Goal: Task Accomplishment & Management: Complete application form

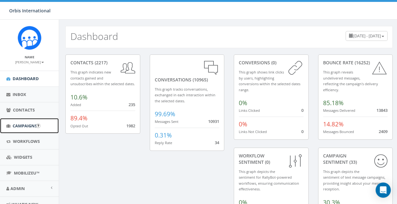
click at [20, 123] on span "Campaigns" at bounding box center [25, 126] width 24 height 6
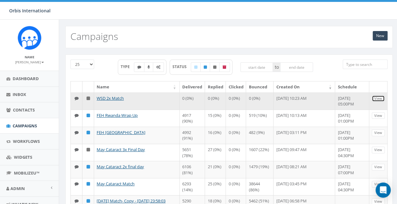
click at [381, 95] on link "View" at bounding box center [378, 98] width 13 height 7
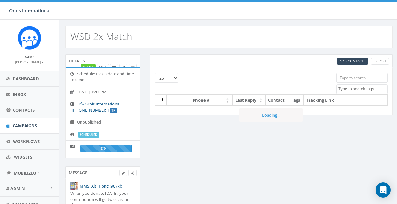
select select
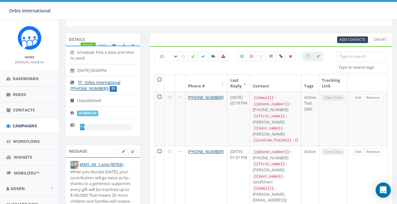
scroll to position [32, 0]
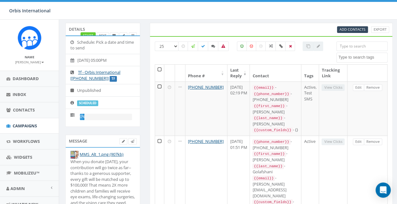
click at [119, 60] on li "2025-09-29, 05:00PM" at bounding box center [103, 60] width 74 height 13
click at [71, 58] on icon at bounding box center [73, 60] width 7 height 4
click at [23, 121] on link "Campaigns" at bounding box center [29, 125] width 59 height 15
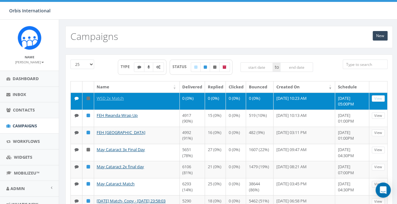
click at [87, 96] on icon at bounding box center [88, 98] width 3 height 4
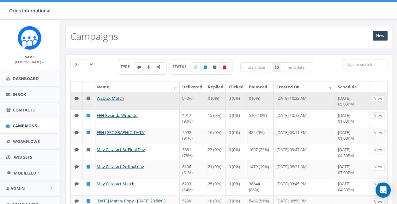
click at [88, 96] on icon at bounding box center [88, 98] width 3 height 4
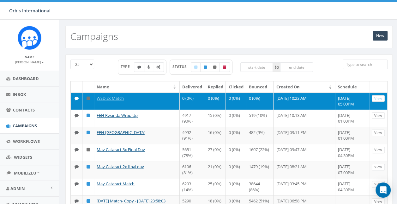
click at [88, 97] on icon at bounding box center [88, 98] width 3 height 4
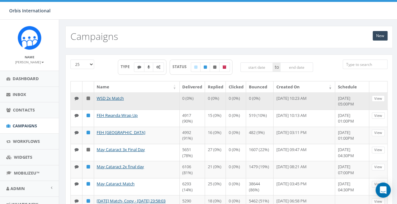
click at [88, 97] on icon at bounding box center [88, 98] width 3 height 4
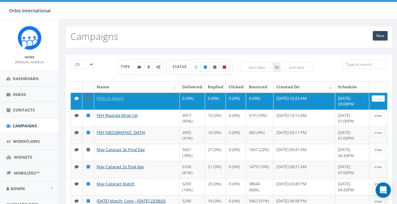
click at [205, 66] on icon at bounding box center [205, 67] width 3 height 4
checkbox input "true"
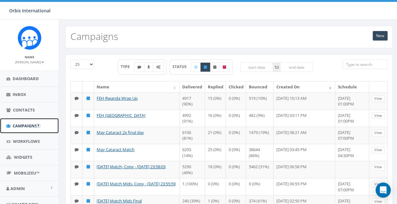
click at [26, 125] on span "Campaigns" at bounding box center [25, 126] width 24 height 6
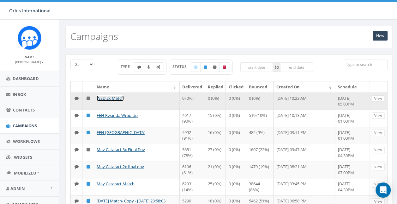
click at [113, 95] on link "WSD 2x Match" at bounding box center [110, 98] width 27 height 6
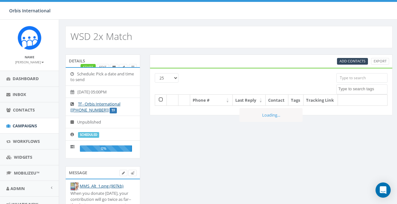
select select
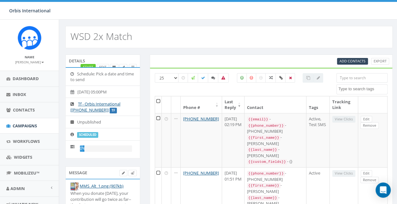
click at [119, 90] on li "2025-09-29, 05:00PM" at bounding box center [103, 91] width 74 height 13
click at [88, 65] on link "Start" at bounding box center [88, 67] width 15 height 7
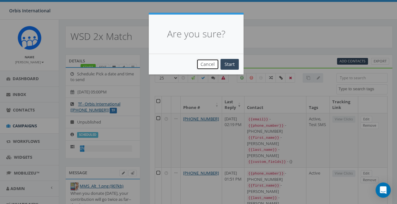
click at [213, 64] on button "Cancel" at bounding box center [208, 64] width 22 height 11
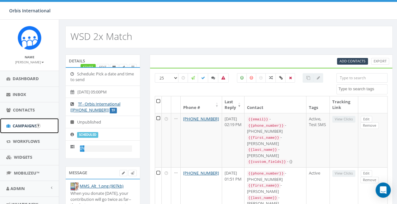
click at [25, 125] on span "Campaigns" at bounding box center [25, 126] width 24 height 6
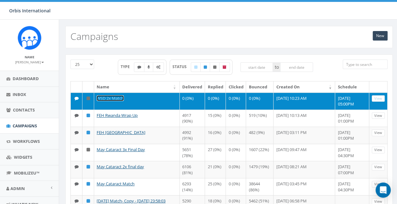
click at [111, 95] on link "WSD 2x Match" at bounding box center [110, 98] width 27 height 6
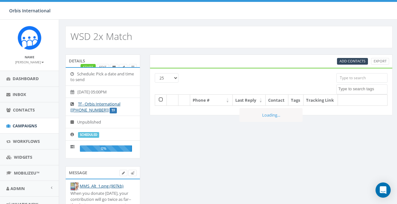
select select
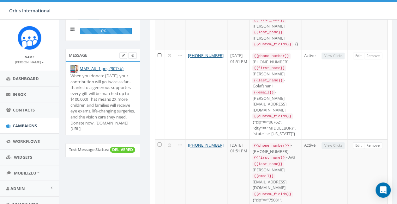
scroll to position [126, 0]
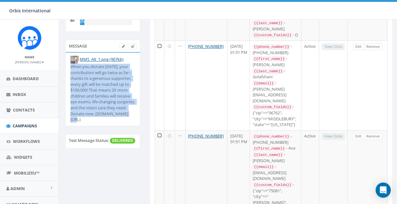
drag, startPoint x: 112, startPoint y: 119, endPoint x: 69, endPoint y: 66, distance: 68.1
click at [69, 66] on li "MMS_Alt_1.png (907kb) When you donate today, your contribution will go twice as…" at bounding box center [103, 88] width 74 height 73
copy div "When you donate today, your contribution will go twice as far--thanks to a gene…"
click at [17, 124] on span "Campaigns" at bounding box center [25, 126] width 24 height 6
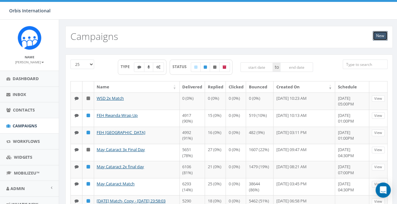
click at [382, 34] on link "New" at bounding box center [380, 35] width 15 height 9
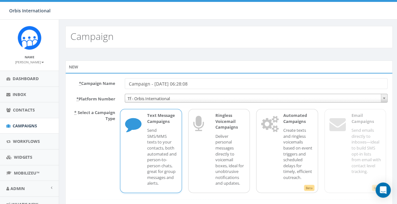
drag, startPoint x: 209, startPoint y: 86, endPoint x: 112, endPoint y: 81, distance: 97.5
click at [112, 81] on div "* Campaign Name Campaign - [DATE] 06:28:08" at bounding box center [229, 83] width 327 height 11
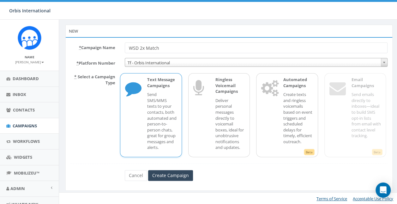
click at [157, 118] on p "Send SMS/MMS texts to your contacts, both automated and person-to-person chats,…" at bounding box center [161, 120] width 29 height 59
click at [169, 173] on input "Create Campaign" at bounding box center [170, 175] width 45 height 11
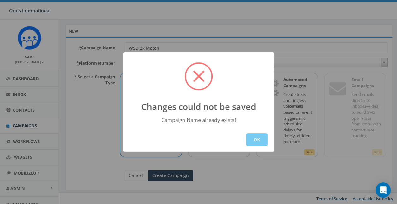
click at [255, 138] on button "OK" at bounding box center [256, 139] width 21 height 13
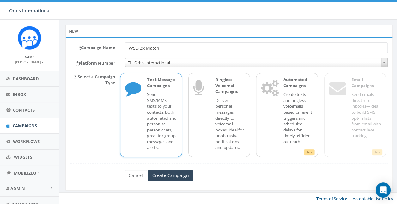
click at [168, 46] on input "WSD 2x Match" at bounding box center [256, 47] width 263 height 11
type input "WSD 2x Match Resend"
click at [172, 176] on input "Create Campaign" at bounding box center [170, 175] width 45 height 11
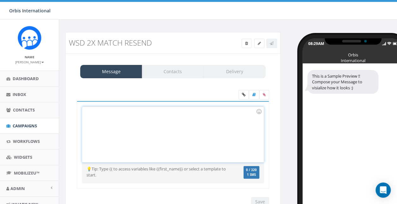
click at [94, 114] on div at bounding box center [172, 134] width 181 height 55
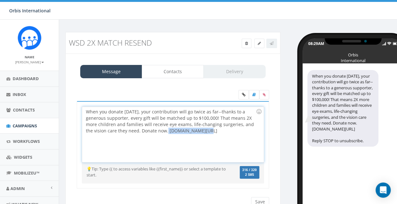
drag, startPoint x: 198, startPoint y: 130, endPoint x: 159, endPoint y: 130, distance: 39.2
click at [159, 130] on div "When you donate today, your contribution will go twice as far--thanks to a gene…" at bounding box center [172, 134] width 181 height 55
click at [243, 140] on div "When you donate today, your contribution will go twice as far--thanks to a gene…" at bounding box center [172, 134] width 181 height 55
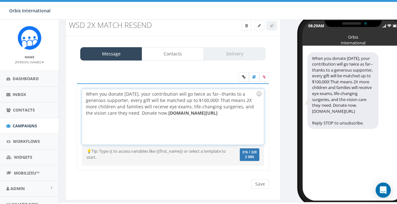
scroll to position [27, 0]
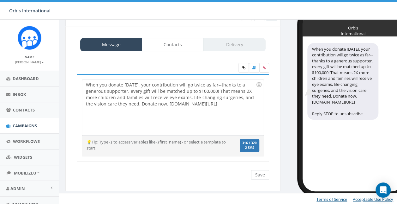
click at [264, 64] on label at bounding box center [264, 67] width 10 height 9
click at [0, 0] on input "file" at bounding box center [0, 0] width 0 height 0
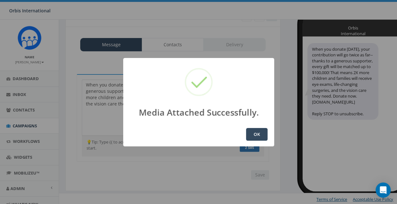
click at [257, 133] on button "OK" at bounding box center [256, 134] width 21 height 13
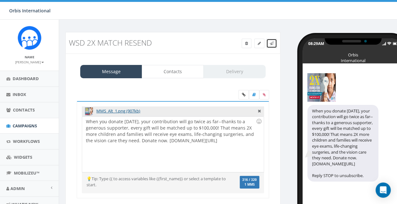
click at [273, 41] on icon at bounding box center [272, 43] width 4 height 4
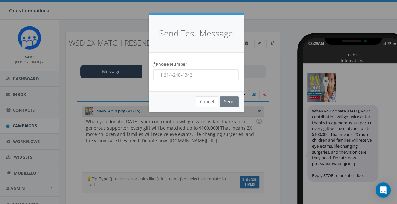
click at [164, 75] on input "* Phone Number" at bounding box center [196, 74] width 85 height 11
type input "231-670-2832"
click at [230, 102] on input "Send" at bounding box center [229, 101] width 19 height 11
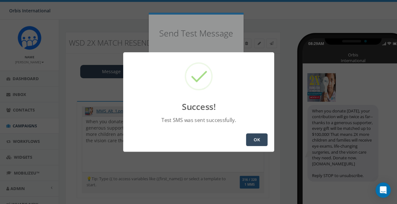
click at [259, 139] on button "OK" at bounding box center [256, 139] width 21 height 13
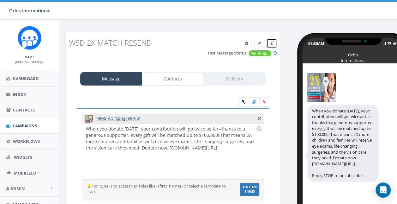
click at [273, 42] on icon at bounding box center [272, 43] width 4 height 4
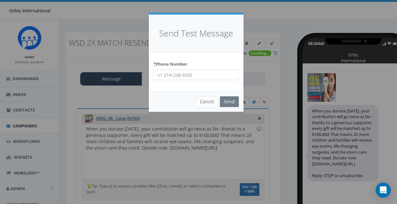
click at [166, 76] on input "* Phone Number" at bounding box center [196, 74] width 85 height 11
type input "5124666325"
click at [233, 101] on input "Send" at bounding box center [229, 101] width 19 height 11
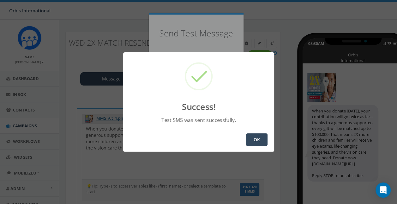
click at [257, 139] on button "OK" at bounding box center [256, 139] width 21 height 13
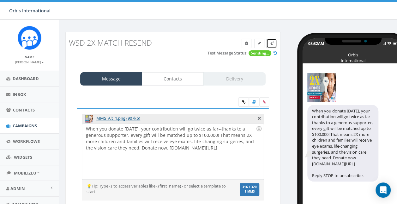
click at [273, 40] on link at bounding box center [271, 43] width 11 height 9
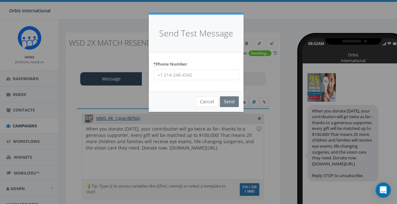
click at [167, 75] on input "* Phone Number" at bounding box center [196, 74] width 85 height 11
type input "8185844325"
click at [234, 100] on input "Send" at bounding box center [229, 101] width 19 height 11
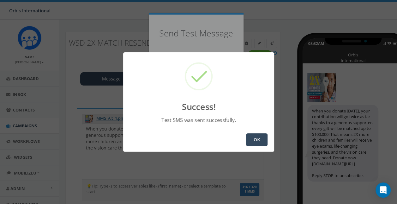
click at [258, 141] on button "OK" at bounding box center [256, 139] width 21 height 13
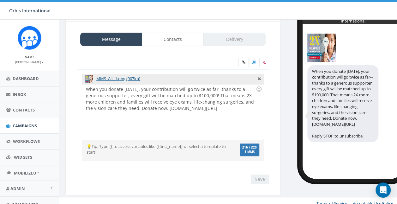
scroll to position [44, 0]
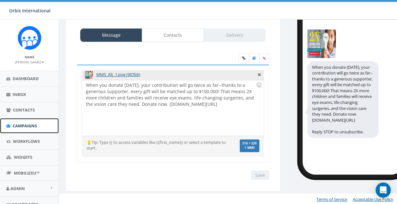
click at [24, 123] on span "Campaigns" at bounding box center [25, 126] width 24 height 6
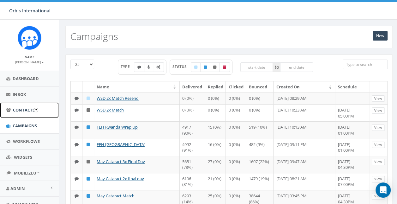
click at [21, 107] on span "Contacts" at bounding box center [24, 110] width 22 height 6
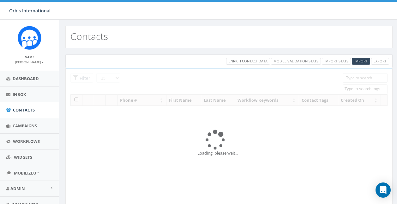
select select
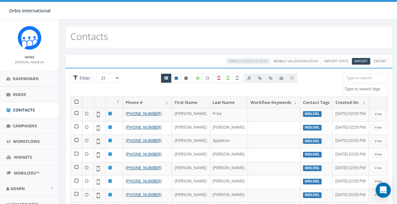
click at [186, 76] on icon at bounding box center [186, 78] width 3 height 4
radio input "true"
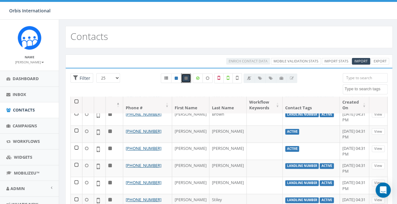
scroll to position [32, 0]
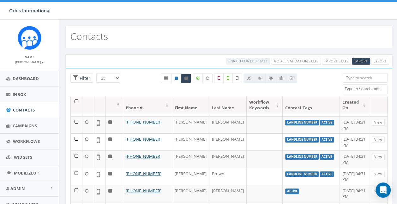
click at [77, 99] on th at bounding box center [77, 104] width 12 height 17
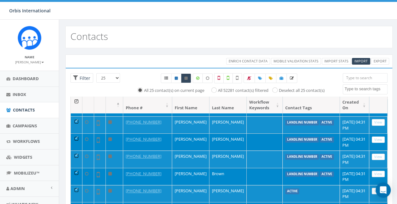
click at [218, 88] on label "All 52281 contact(s) filtered" at bounding box center [243, 90] width 51 height 6
click at [214, 88] on input "All 52281 contact(s) filtered" at bounding box center [216, 90] width 4 height 4
radio input "true"
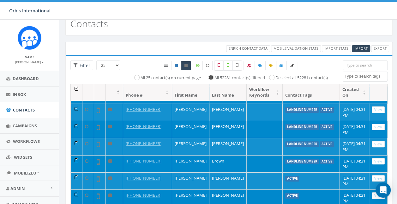
scroll to position [0, 0]
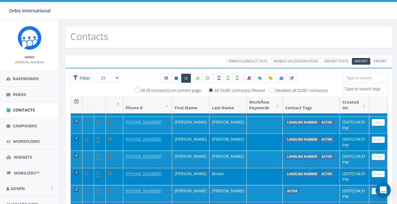
click at [74, 98] on th at bounding box center [77, 104] width 12 height 17
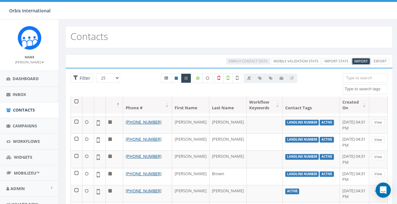
click at [362, 60] on span "Import" at bounding box center [361, 60] width 13 height 5
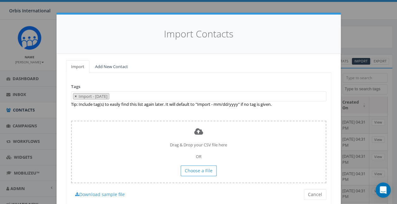
click at [75, 95] on span "×" at bounding box center [76, 96] width 2 height 6
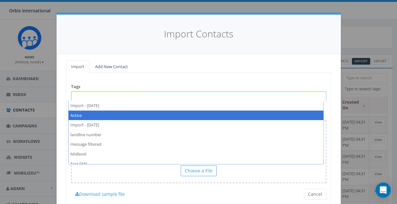
select select "Active"
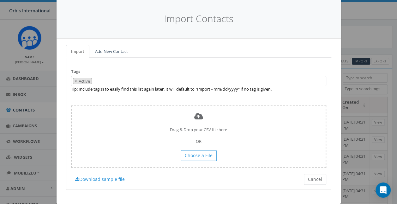
scroll to position [23, 0]
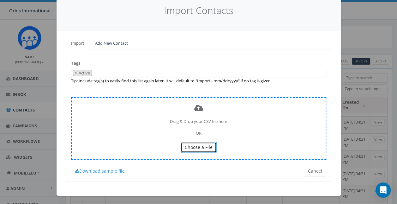
click at [195, 144] on span "Choose a File" at bounding box center [199, 147] width 28 height 6
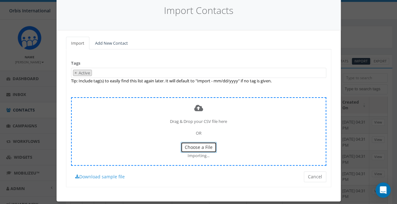
scroll to position [29, 0]
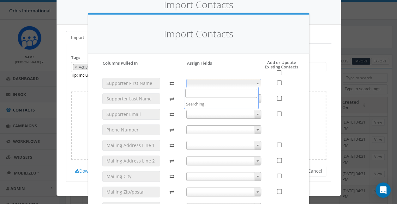
click at [257, 83] on b at bounding box center [258, 83] width 3 height 2
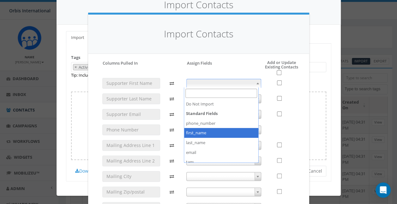
select select "first_name"
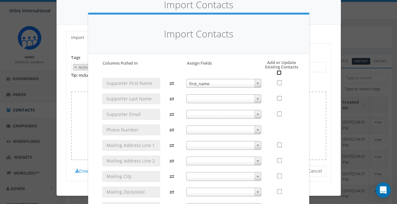
click at [277, 73] on input "checkbox" at bounding box center [279, 72] width 5 height 5
checkbox input "true"
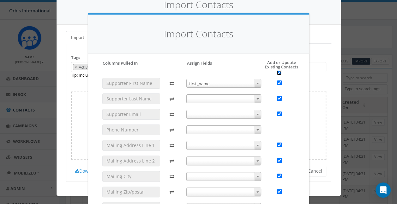
checkbox input "true"
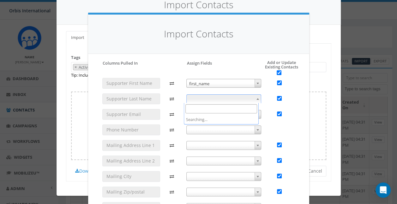
click at [257, 98] on span at bounding box center [258, 99] width 6 height 8
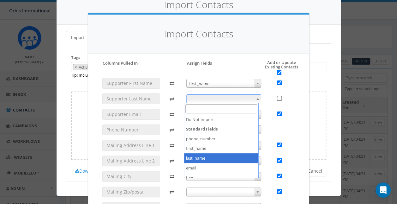
checkbox input "false"
select select "last_name"
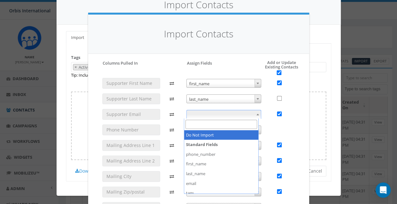
click at [257, 113] on span at bounding box center [258, 114] width 6 height 8
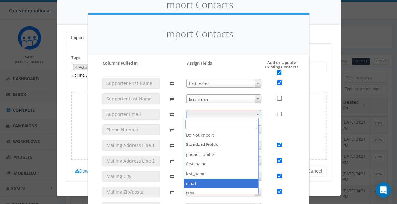
checkbox input "false"
select select "email"
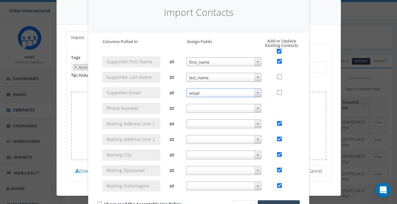
scroll to position [32, 0]
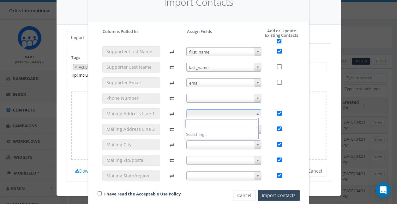
click at [256, 111] on span at bounding box center [258, 113] width 6 height 8
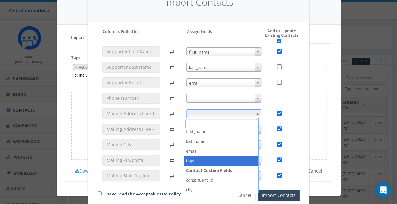
scroll to position [62, 0]
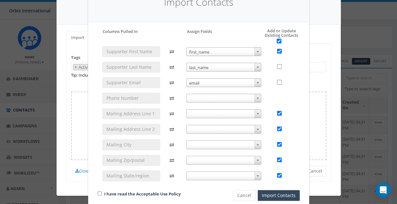
click at [300, 104] on div "I have read the Acceptable Use Policy Cancel Import Contacts" at bounding box center [199, 126] width 212 height 148
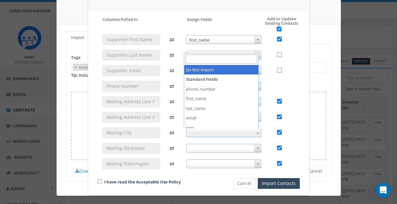
click at [257, 132] on b at bounding box center [258, 133] width 3 height 2
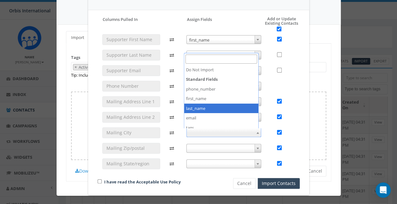
scroll to position [32, 0]
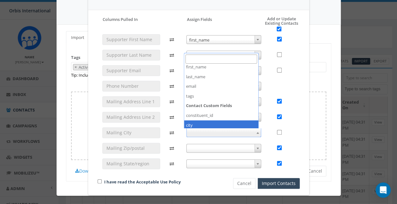
checkbox input "false"
select select "city"
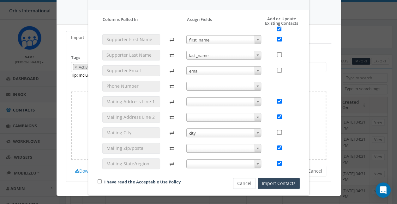
click at [257, 148] on span at bounding box center [258, 148] width 6 height 8
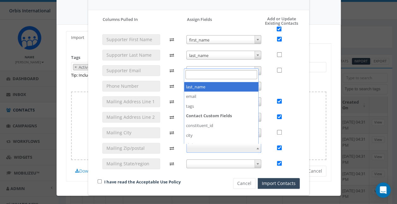
scroll to position [62, 0]
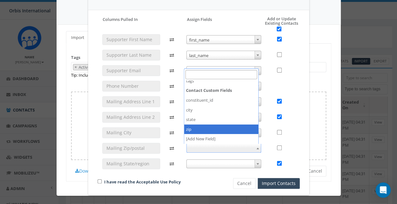
checkbox input "false"
select select "zip"
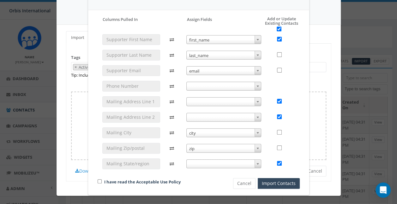
click at [257, 163] on b at bounding box center [258, 164] width 3 height 2
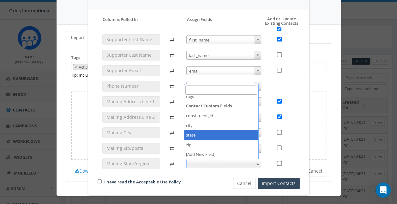
checkbox input "false"
select select "state"
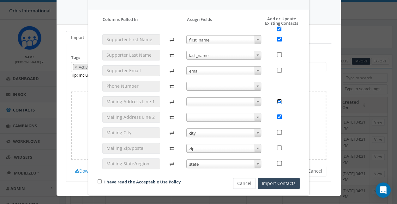
click at [277, 99] on input "checkbox" at bounding box center [279, 101] width 5 height 5
checkbox input "false"
click at [277, 116] on input "checkbox" at bounding box center [279, 116] width 5 height 5
checkbox input "false"
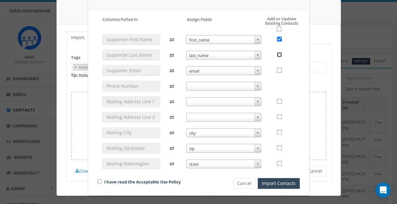
click at [277, 53] on input "checkbox" at bounding box center [279, 54] width 5 height 5
checkbox input "true"
click at [277, 70] on input "checkbox" at bounding box center [279, 70] width 5 height 5
checkbox input "true"
click at [277, 131] on input "checkbox" at bounding box center [279, 132] width 5 height 5
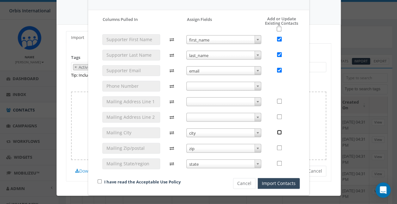
checkbox input "true"
click at [277, 146] on input "checkbox" at bounding box center [279, 147] width 5 height 5
checkbox input "true"
click at [277, 162] on input "checkbox" at bounding box center [279, 163] width 5 height 5
checkbox input "true"
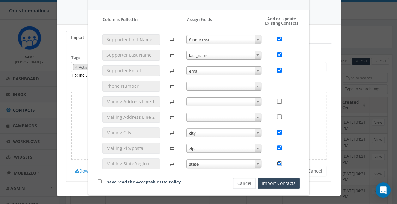
scroll to position [12, 0]
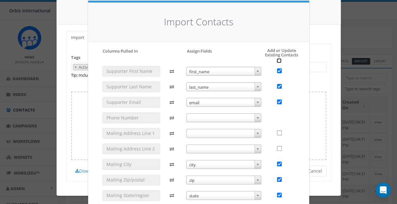
click at [277, 59] on input "checkbox" at bounding box center [279, 60] width 5 height 5
checkbox input "true"
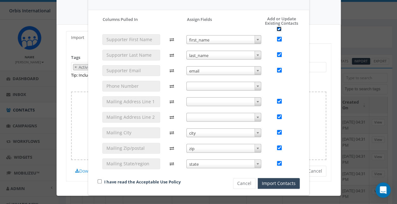
scroll to position [32, 0]
click at [98, 180] on input "checkbox" at bounding box center [100, 181] width 4 height 4
checkbox input "true"
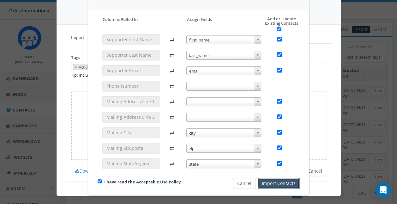
click at [284, 183] on button "Import Contacts" at bounding box center [279, 183] width 42 height 11
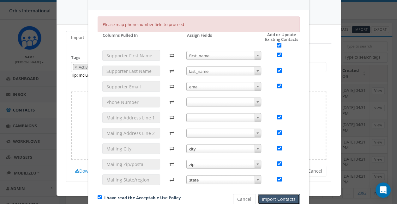
scroll to position [12, 0]
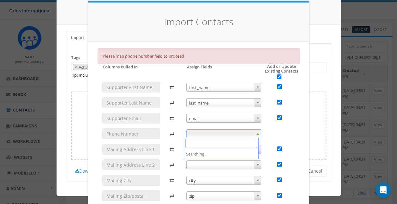
click at [257, 132] on span at bounding box center [258, 133] width 6 height 8
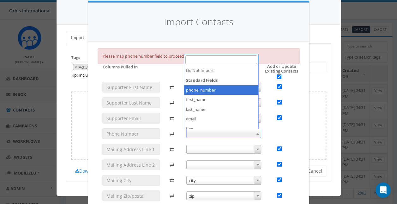
select select "phone_number"
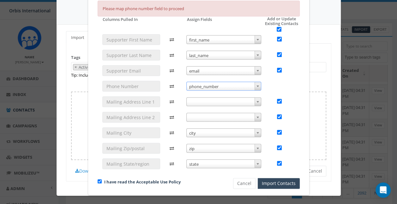
scroll to position [59, 0]
click at [282, 180] on button "Import Contacts" at bounding box center [279, 183] width 42 height 11
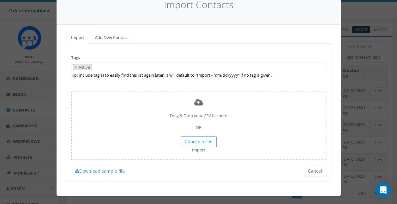
scroll to position [44, 0]
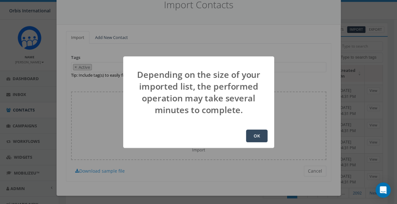
click at [259, 134] on button "OK" at bounding box center [256, 135] width 21 height 13
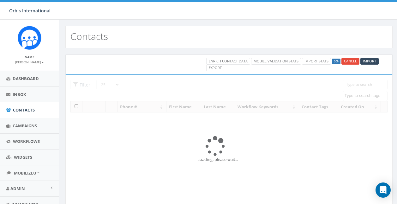
select select
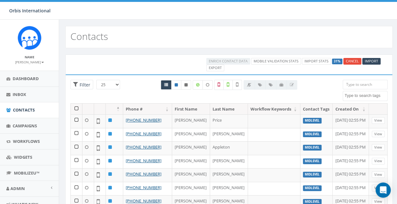
scroll to position [32, 0]
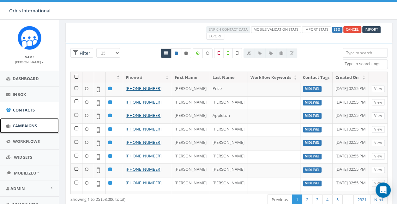
click at [15, 125] on span "Campaigns" at bounding box center [25, 126] width 24 height 6
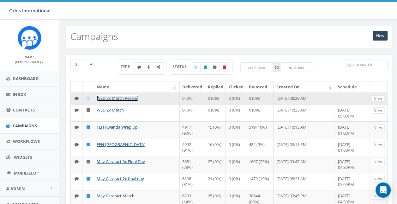
click at [122, 95] on link "WSD 2x Match Resend" at bounding box center [118, 98] width 42 height 6
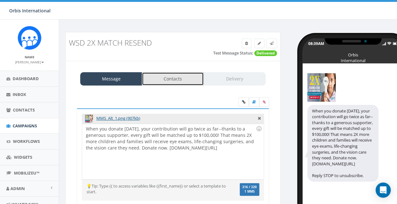
click at [176, 75] on link "Contacts" at bounding box center [173, 78] width 62 height 13
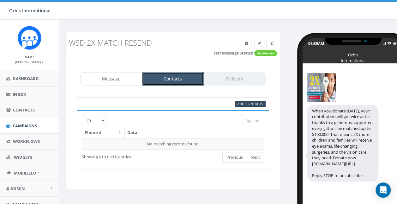
scroll to position [25, 0]
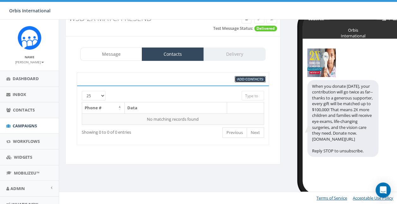
click at [249, 76] on link "Add Contacts" at bounding box center [250, 79] width 31 height 7
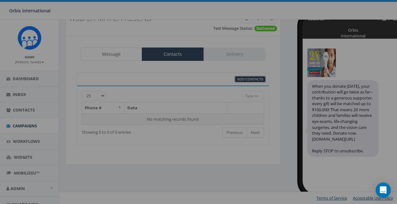
select select
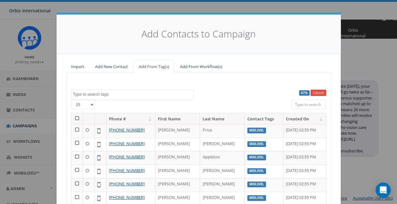
click at [77, 92] on textarea "Search" at bounding box center [133, 94] width 121 height 6
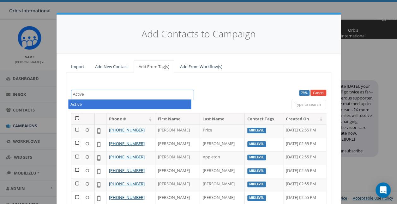
type textarea "Active"
select select "Active"
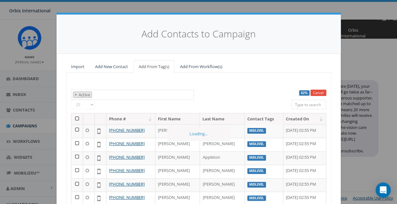
scroll to position [32, 0]
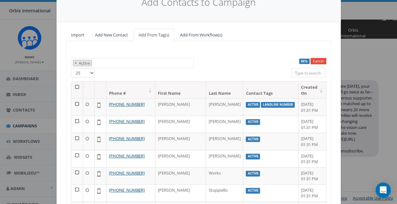
click at [73, 86] on th at bounding box center [77, 90] width 12 height 17
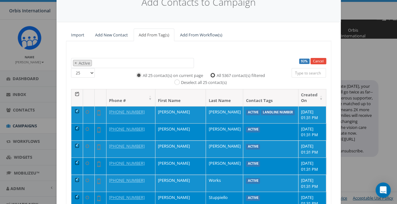
click at [212, 75] on input "All 5367 contact(s) filtered" at bounding box center [214, 74] width 4 height 4
radio input "true"
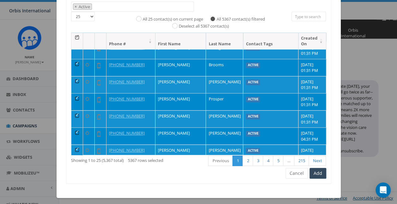
scroll to position [90, 0]
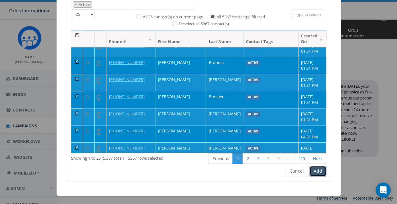
click at [318, 168] on button "Add" at bounding box center [318, 170] width 17 height 11
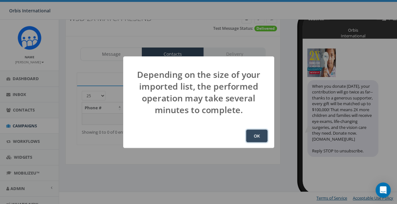
click at [258, 132] on button "OK" at bounding box center [256, 135] width 21 height 13
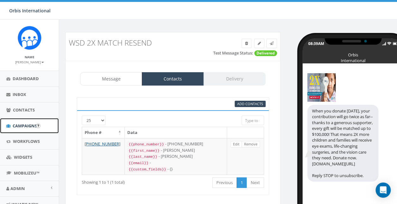
click at [26, 124] on span "Campaigns" at bounding box center [25, 126] width 24 height 6
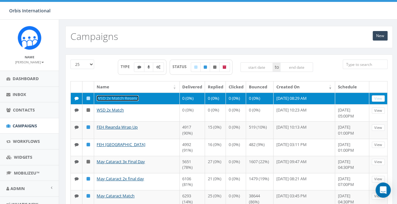
click at [119, 96] on link "WSD 2x Match Resend" at bounding box center [118, 98] width 42 height 6
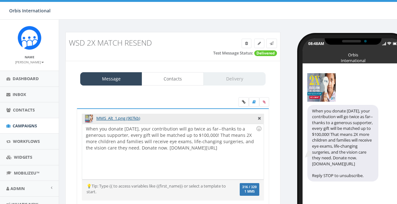
select select "1425"
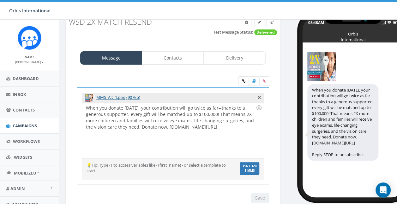
scroll to position [12, 0]
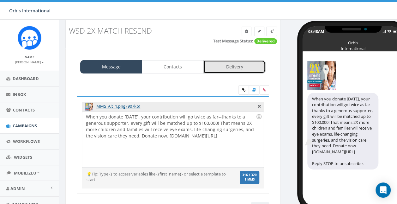
click at [241, 66] on link "Delivery" at bounding box center [235, 66] width 62 height 13
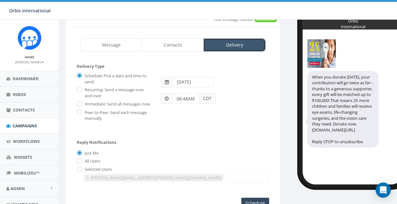
scroll to position [44, 0]
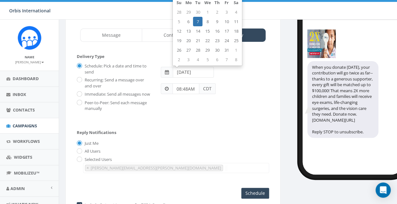
click at [189, 72] on input "2025-10-07" at bounding box center [193, 72] width 41 height 11
click at [198, 19] on td "7" at bounding box center [197, 21] width 9 height 9
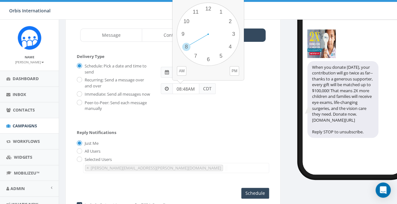
click at [195, 89] on input "08:48AM" at bounding box center [186, 88] width 27 height 11
click at [209, 58] on div "1 2 3 4 5 6 7 8 9 10 11 12 00 05 10 15 20 25 30 35 40 45 50 55" at bounding box center [208, 34] width 63 height 63
drag, startPoint x: 195, startPoint y: 88, endPoint x: 179, endPoint y: 85, distance: 16.7
click at [179, 85] on input "08:48AM" at bounding box center [186, 88] width 27 height 11
type input "06:00PM"
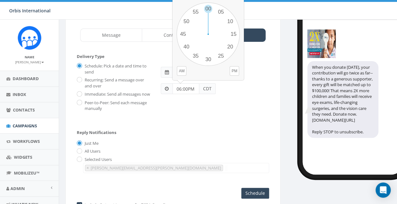
click at [196, 116] on div "Schedule: Pick a date and time to send Recurring: Send a message over and over …" at bounding box center [173, 89] width 192 height 57
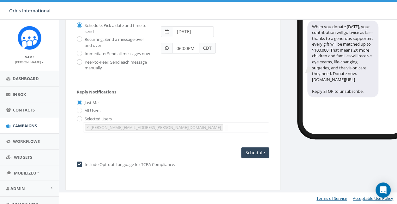
scroll to position [89, 0]
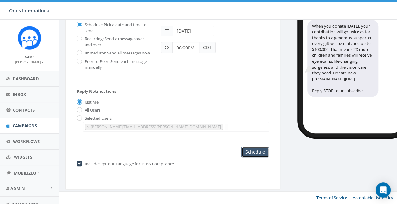
click at [257, 150] on input "Schedule" at bounding box center [255, 151] width 28 height 11
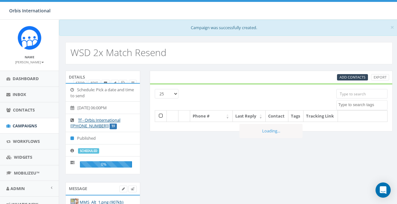
select select
